Goal: Find contact information: Find contact information

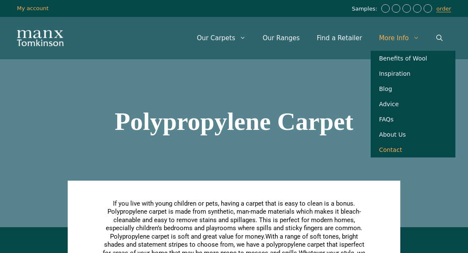
click at [390, 157] on link "Contact" at bounding box center [413, 149] width 85 height 15
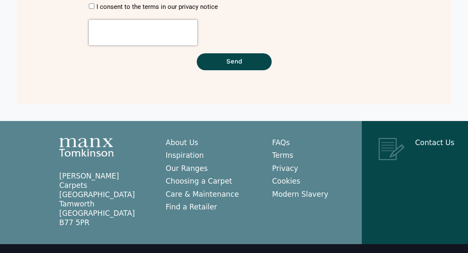
scroll to position [358, 0]
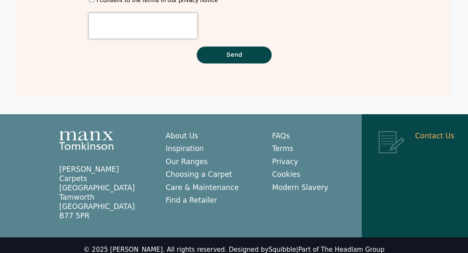
click at [424, 138] on link "Contact Us" at bounding box center [434, 136] width 39 height 8
